Goal: Check status: Check status

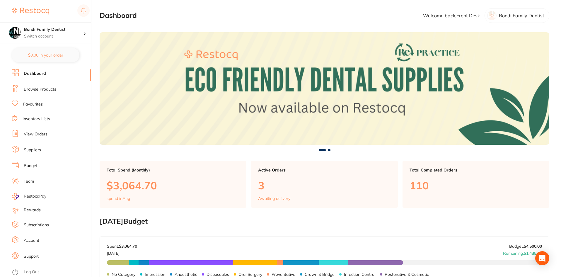
click at [44, 132] on link "View Orders" at bounding box center [36, 134] width 24 height 6
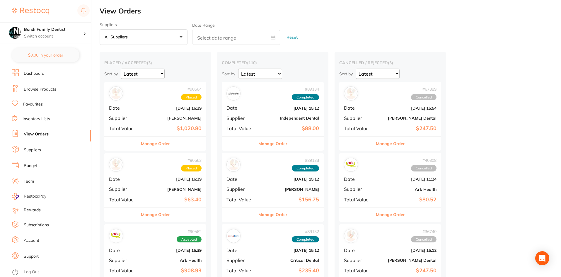
click at [154, 128] on b "$1,020.80" at bounding box center [172, 128] width 59 height 6
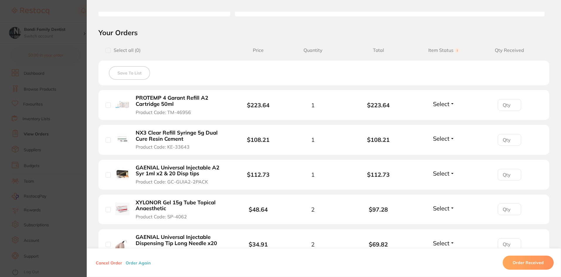
scroll to position [117, 0]
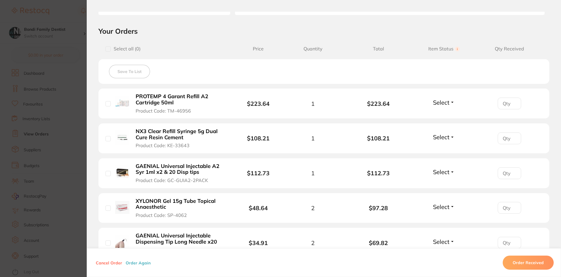
click at [447, 105] on span "Select" at bounding box center [441, 102] width 16 height 7
click at [443, 114] on span "Received" at bounding box center [444, 115] width 15 height 4
click at [441, 169] on span "Select" at bounding box center [441, 171] width 16 height 7
click at [442, 183] on span "Received" at bounding box center [444, 184] width 15 height 4
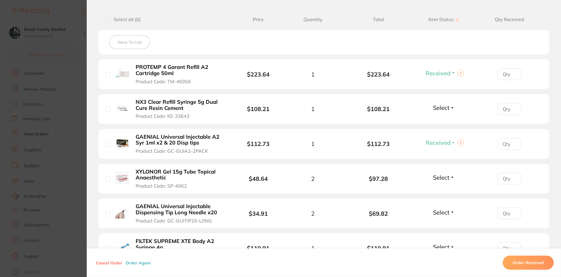
click at [163, 144] on b "GAENIAL Universal Injectable A2 Syr 1ml x2 & 20 Disp tips" at bounding box center [181, 140] width 91 height 12
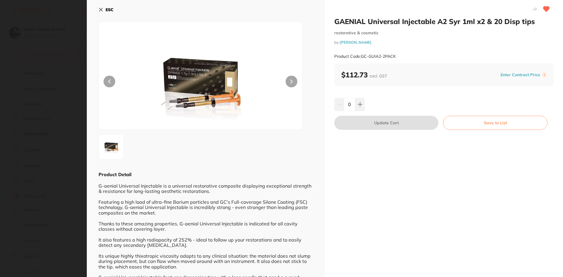
click at [102, 9] on icon at bounding box center [100, 9] width 3 height 3
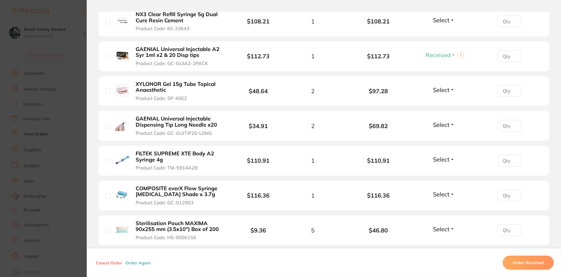
scroll to position [234, 0]
click at [445, 89] on span "Select" at bounding box center [441, 89] width 16 height 7
click at [440, 104] on span "Received" at bounding box center [444, 102] width 15 height 4
click at [442, 126] on span "Select" at bounding box center [441, 124] width 16 height 7
click at [438, 136] on span "Received" at bounding box center [444, 137] width 15 height 4
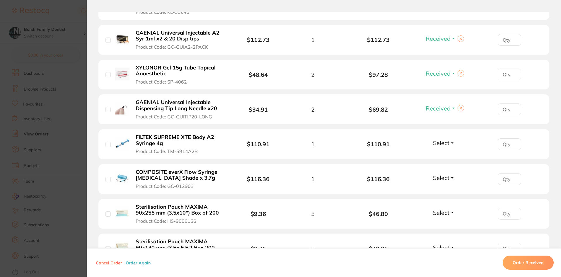
scroll to position [264, 0]
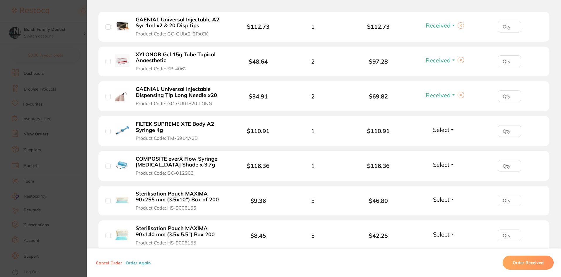
click at [436, 129] on span "Select" at bounding box center [441, 129] width 16 height 7
click at [438, 141] on span "Received" at bounding box center [444, 142] width 15 height 4
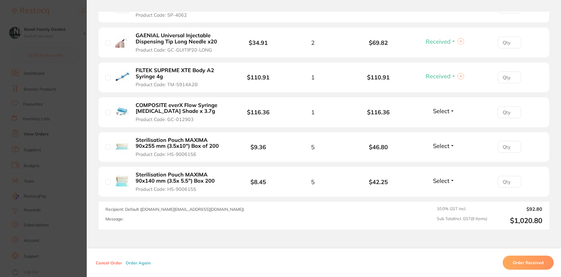
scroll to position [322, 0]
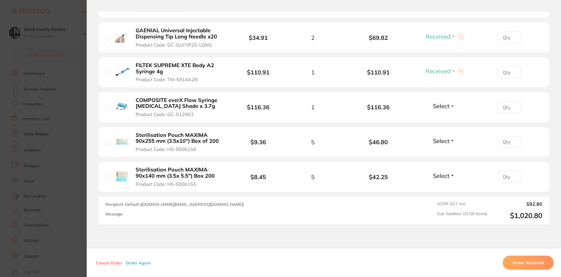
click at [438, 106] on span "Select" at bounding box center [441, 105] width 16 height 7
click at [441, 116] on span "Received" at bounding box center [444, 118] width 15 height 4
click at [438, 142] on span "Select" at bounding box center [441, 140] width 16 height 7
click at [437, 152] on span "Received" at bounding box center [444, 153] width 15 height 4
click at [436, 174] on span "Select" at bounding box center [441, 175] width 16 height 7
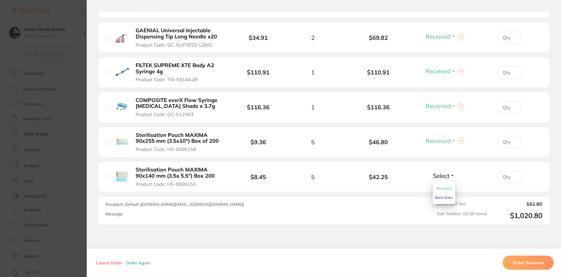
click at [441, 188] on span "Received" at bounding box center [444, 188] width 15 height 4
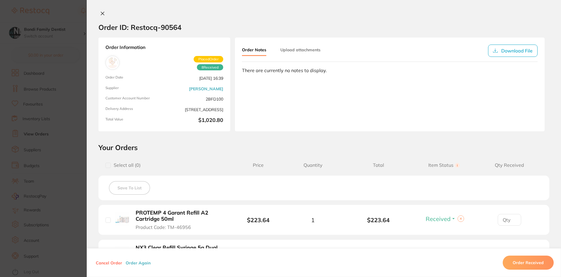
scroll to position [0, 0]
click at [101, 14] on icon at bounding box center [102, 14] width 3 height 3
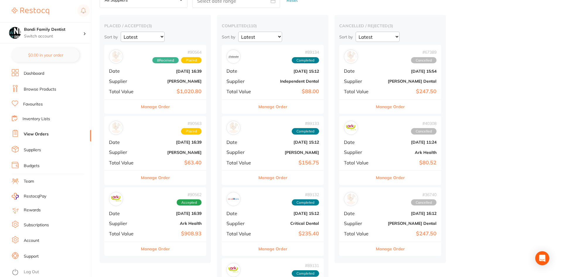
scroll to position [59, 0]
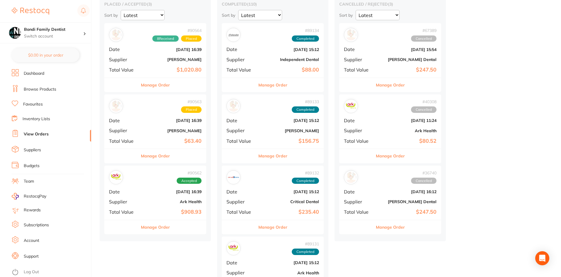
click at [151, 127] on div "# 90563 Placed Date [DATE] 16:39 Supplier [PERSON_NAME] Total Value $63.40" at bounding box center [155, 121] width 102 height 54
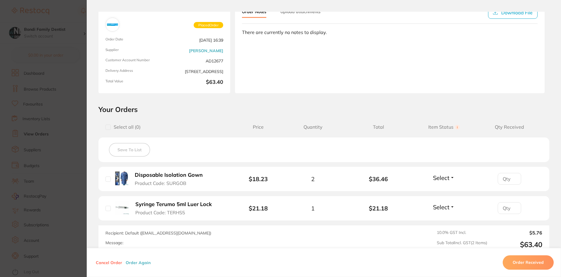
scroll to position [88, 0]
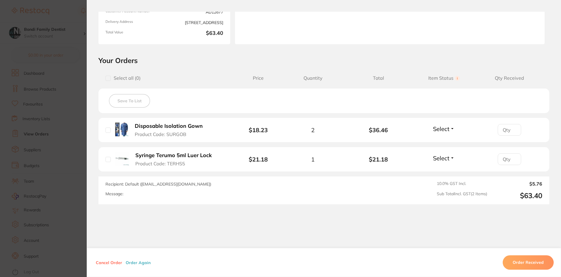
click at [530, 263] on button "Order Received" at bounding box center [528, 263] width 51 height 14
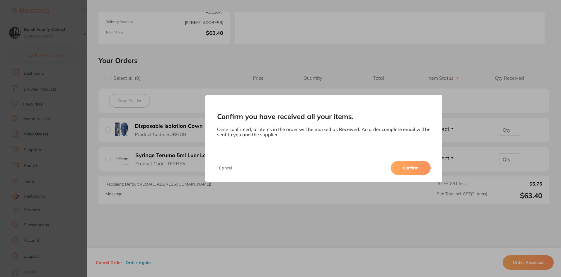
click at [408, 162] on button "Confirm" at bounding box center [411, 168] width 40 height 14
